Goal: Information Seeking & Learning: Learn about a topic

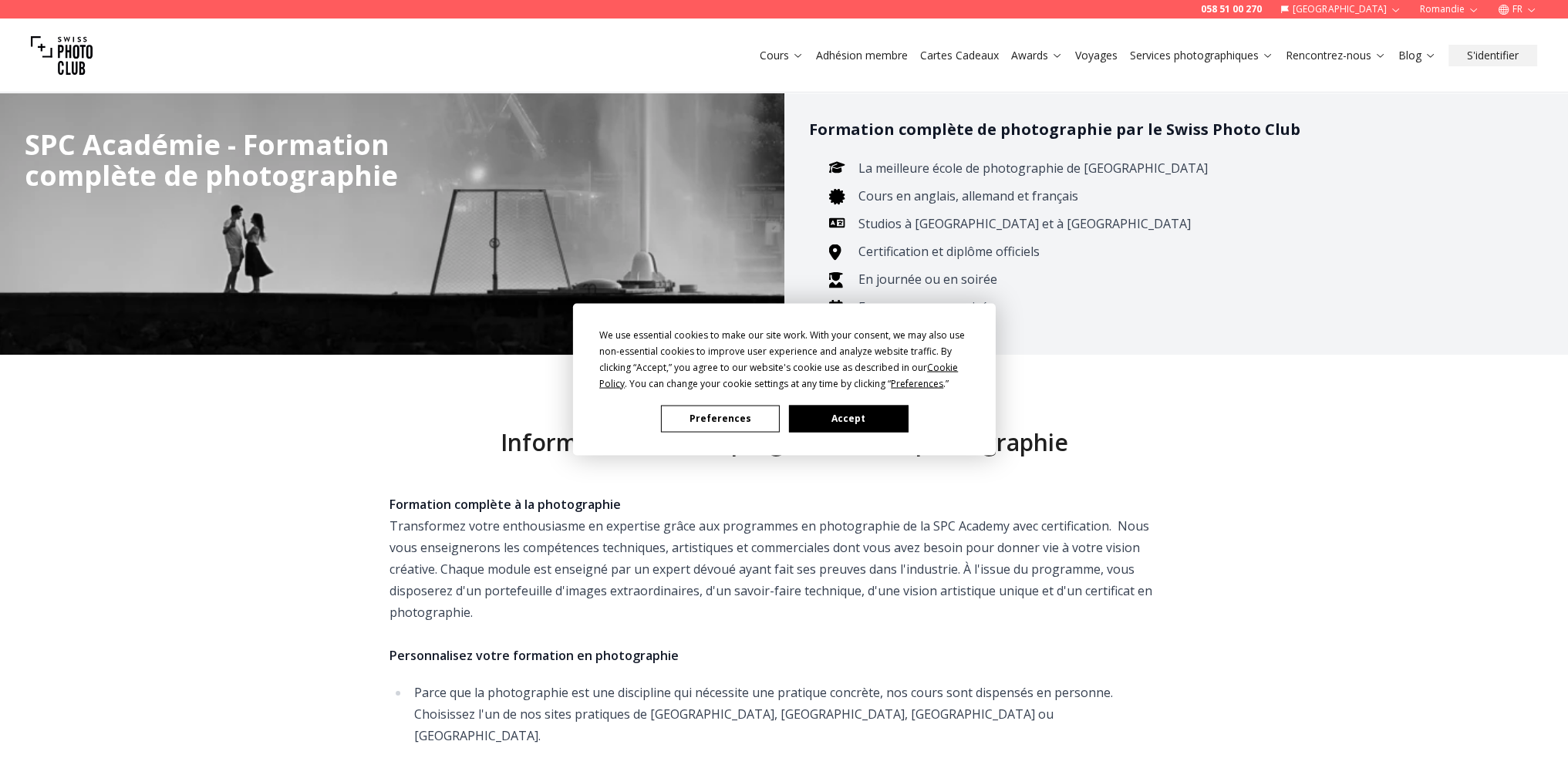
click at [844, 426] on button "Accept" at bounding box center [847, 418] width 119 height 27
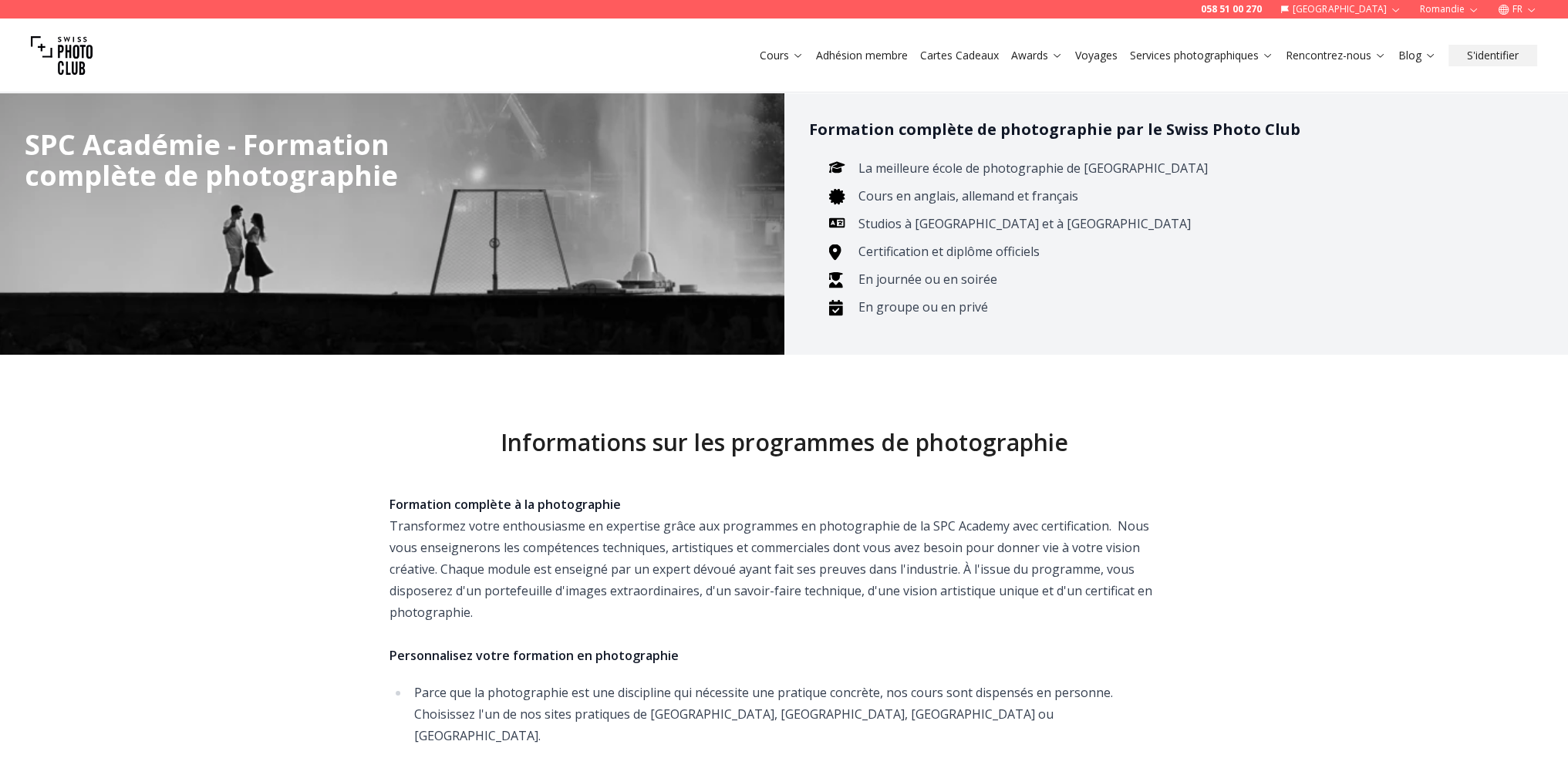
click at [797, 55] on icon at bounding box center [798, 55] width 12 height 12
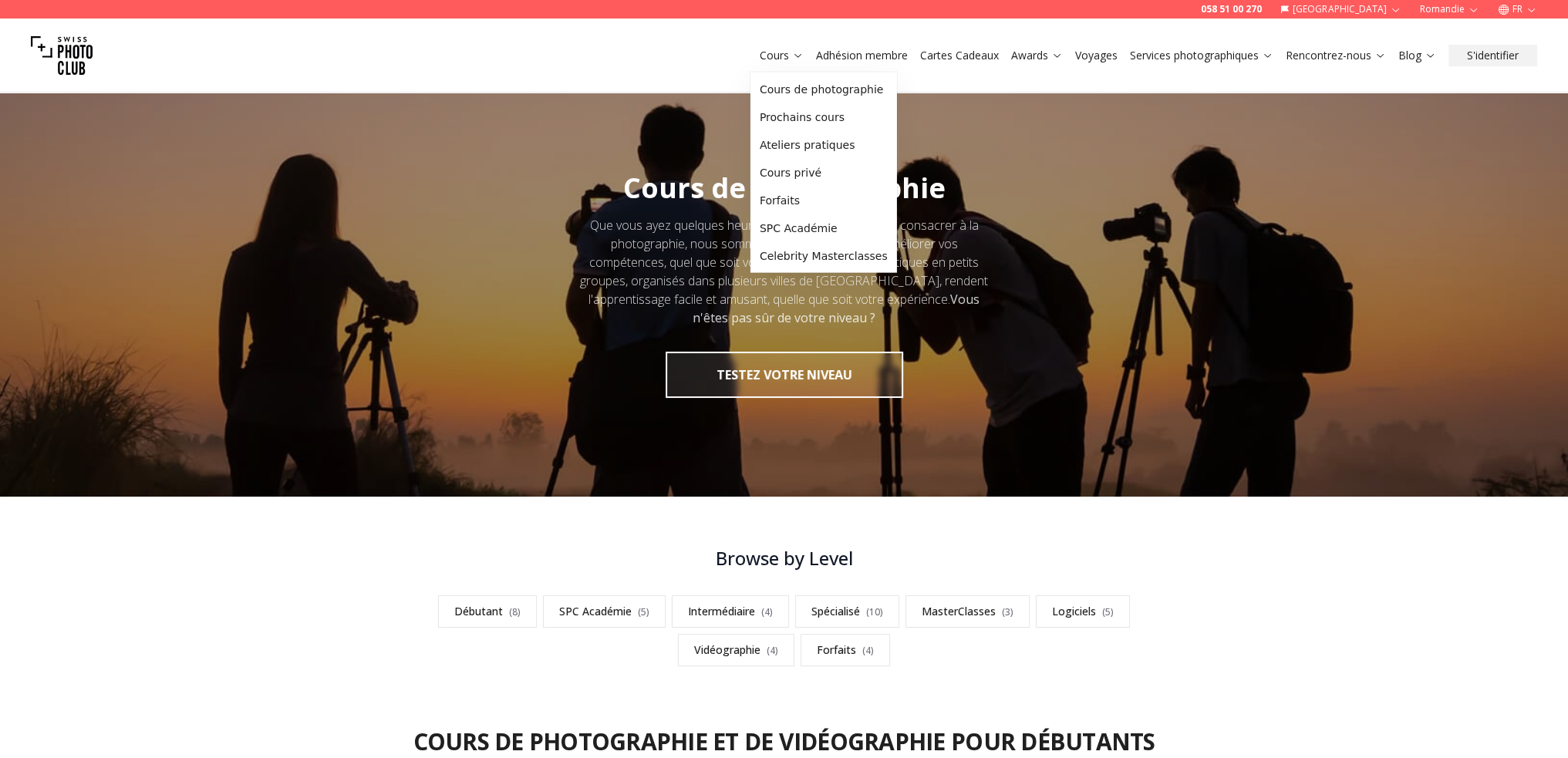
click at [797, 54] on icon at bounding box center [798, 55] width 12 height 12
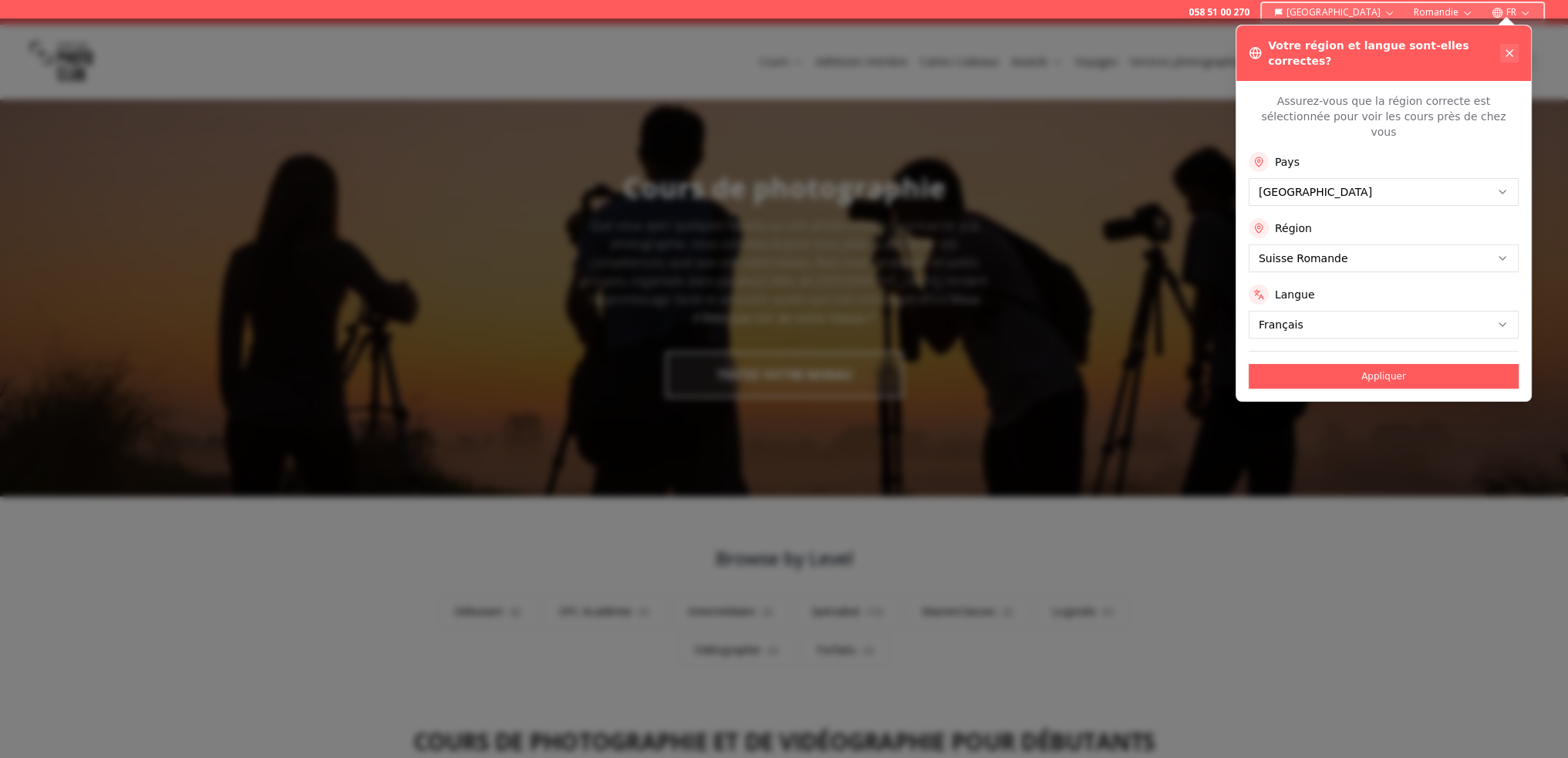
click at [1509, 47] on icon at bounding box center [1509, 53] width 12 height 12
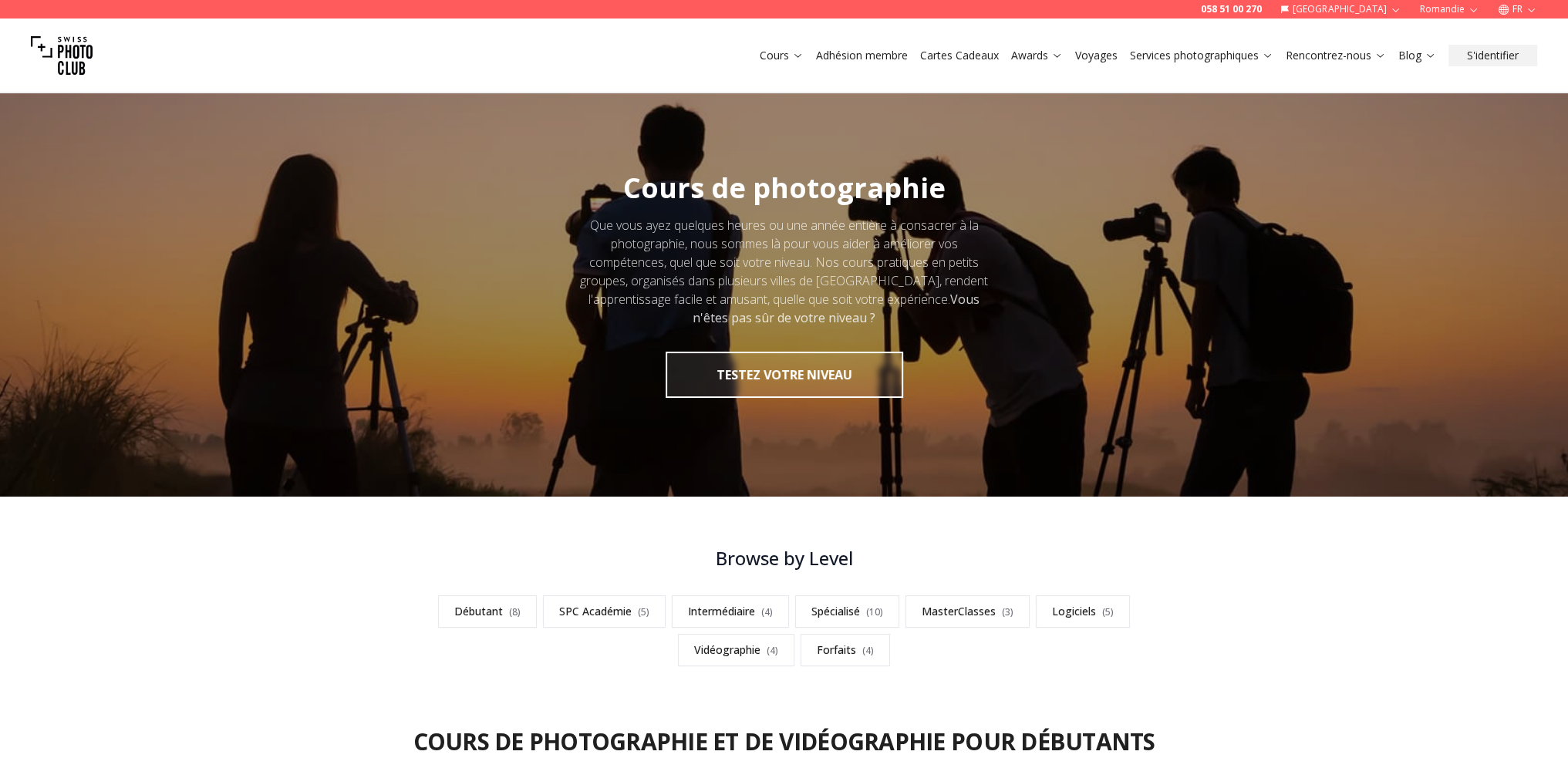
click at [769, 52] on link "Cours" at bounding box center [781, 55] width 44 height 15
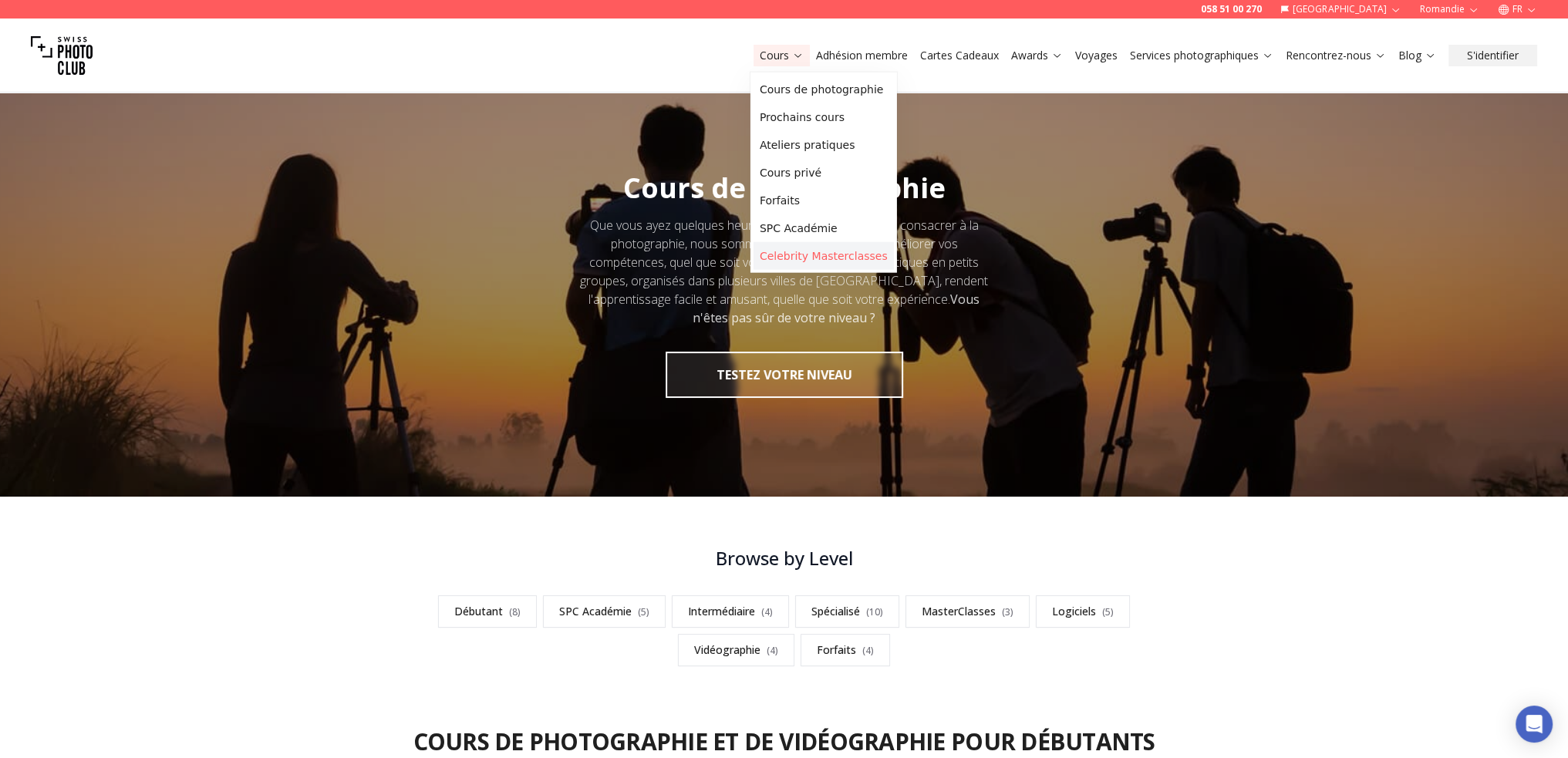
click at [797, 260] on link "Celebrity Masterclasses" at bounding box center [823, 256] width 141 height 28
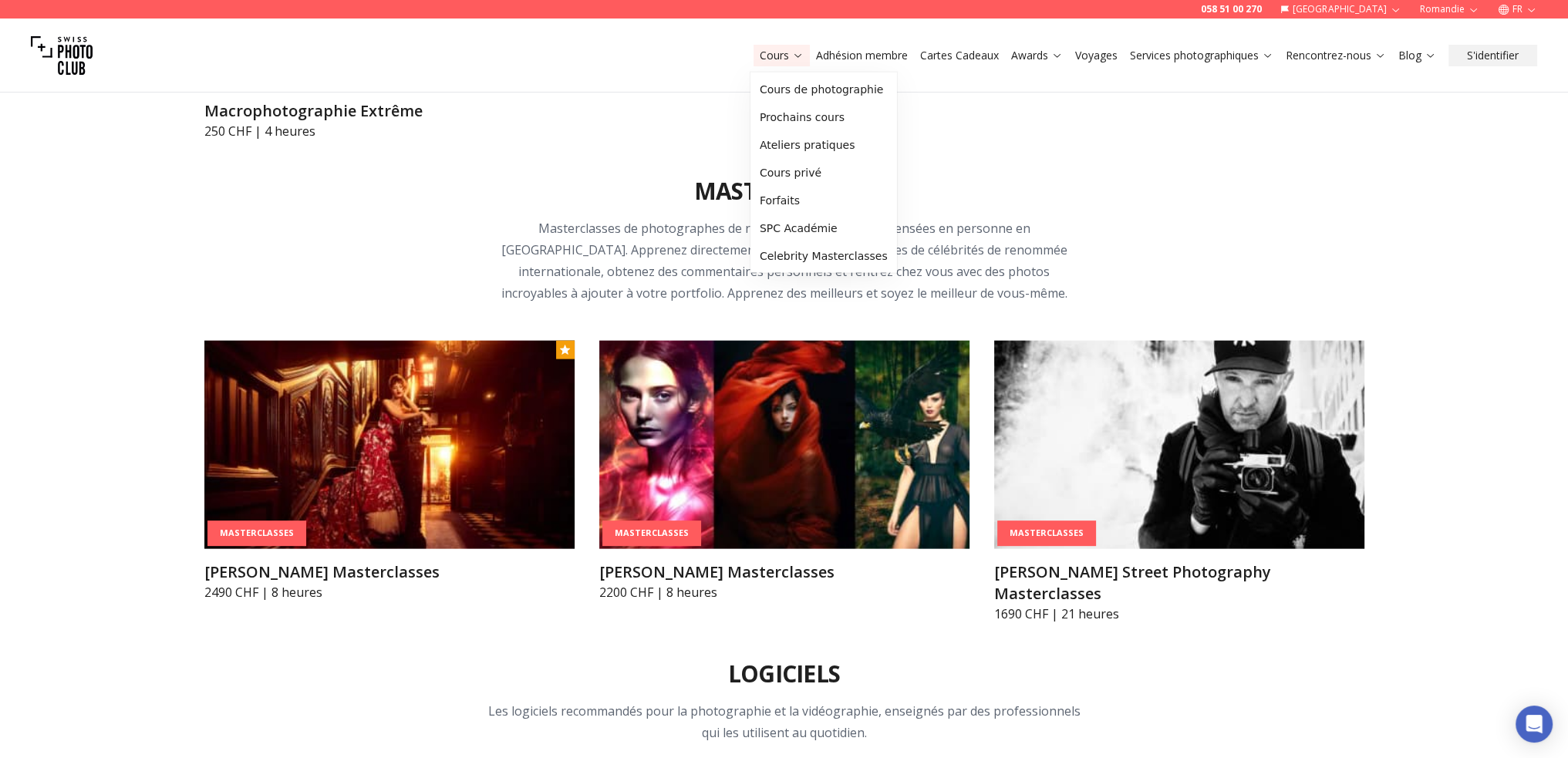
click at [780, 51] on link "Cours" at bounding box center [781, 55] width 44 height 15
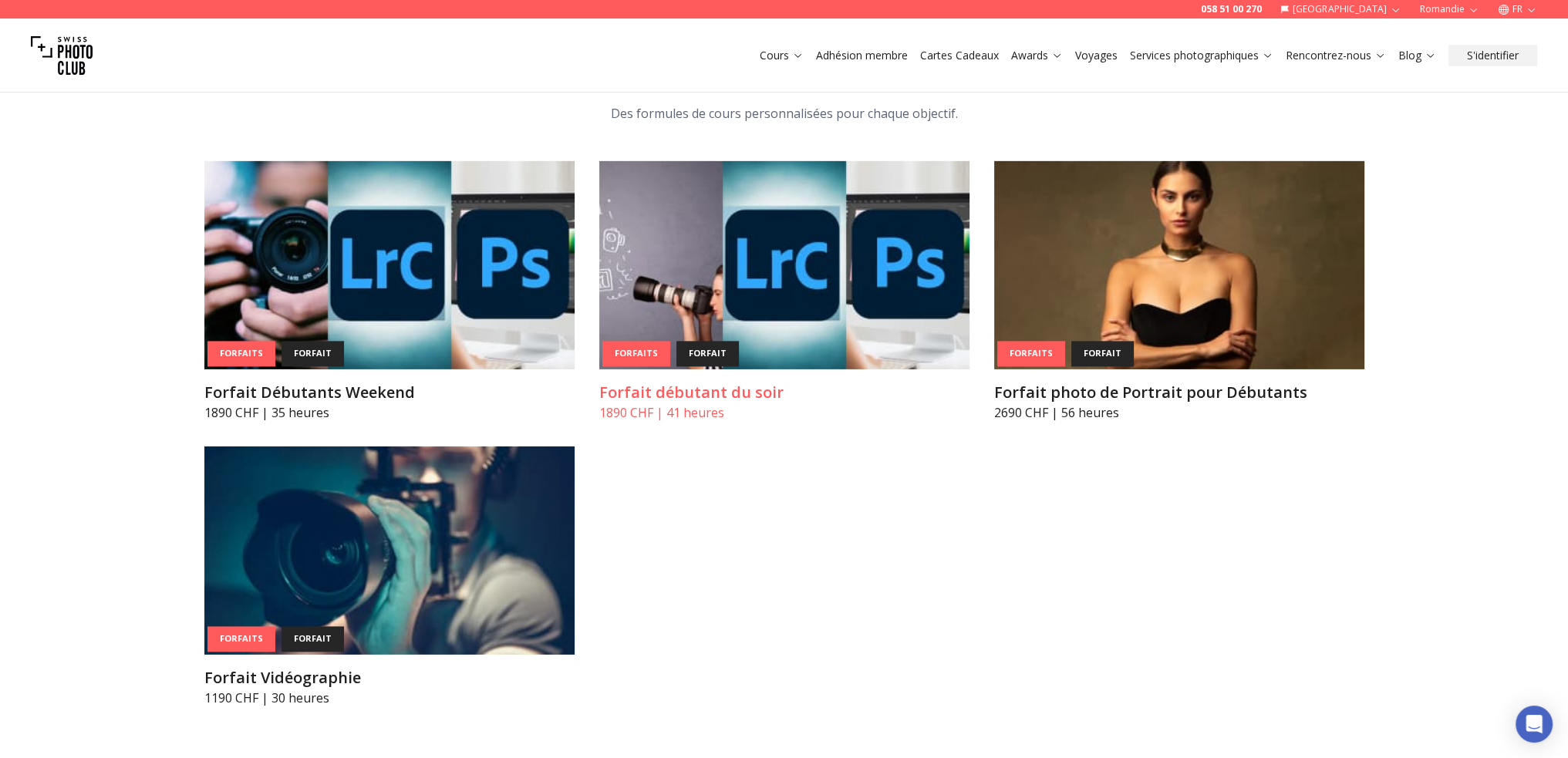
scroll to position [6551, 0]
click at [824, 202] on img at bounding box center [784, 264] width 370 height 208
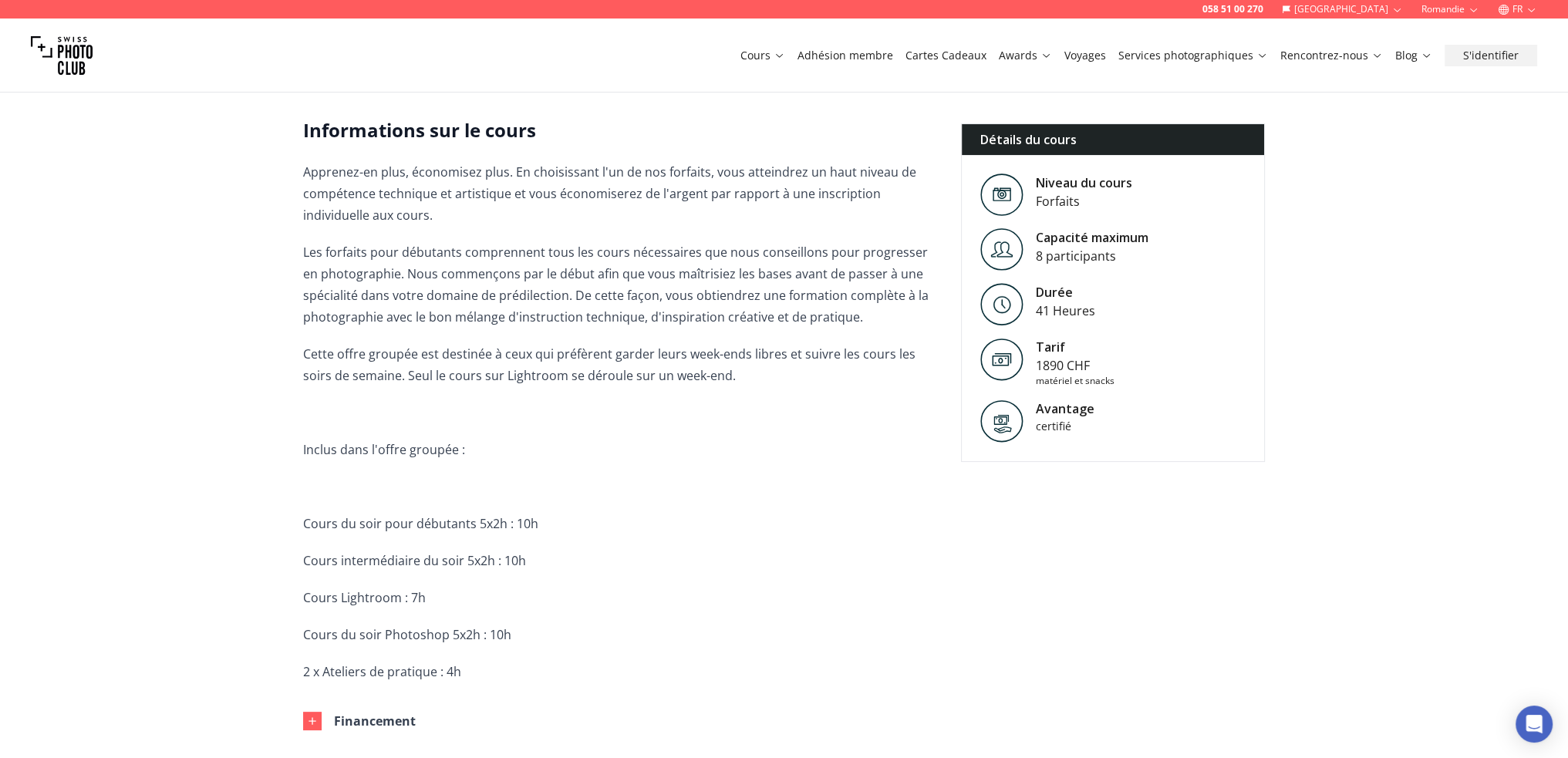
scroll to position [463, 0]
drag, startPoint x: 573, startPoint y: 26, endPoint x: 573, endPoint y: 36, distance: 10.0
click at [573, 32] on div "Cours Adhésion membre Cartes Cadeaux Awards Voyages Services photographiques Re…" at bounding box center [784, 56] width 1568 height 74
